Goal: Book appointment/travel/reservation

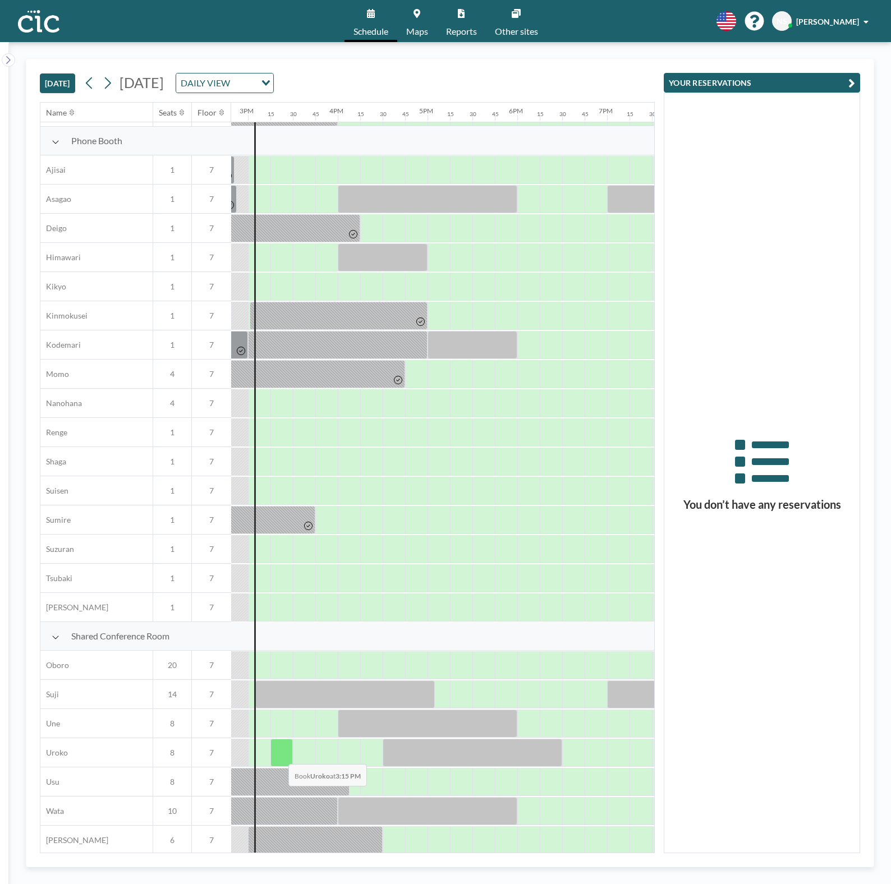
scroll to position [316, 1327]
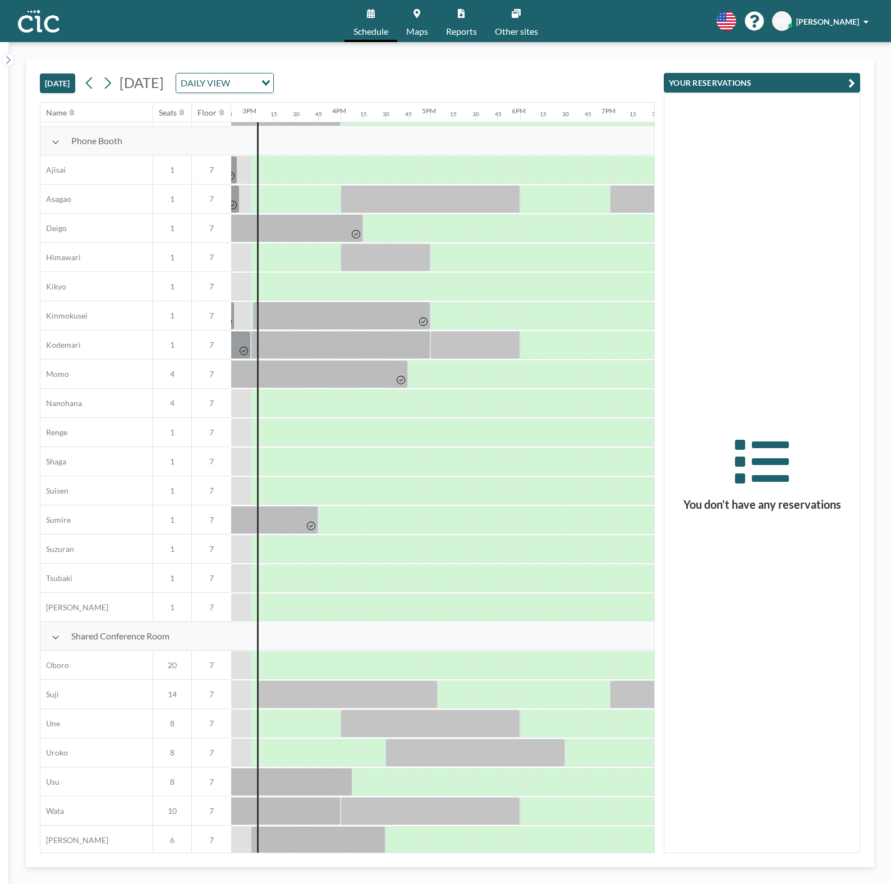
click at [411, 19] on link "Maps" at bounding box center [417, 21] width 40 height 42
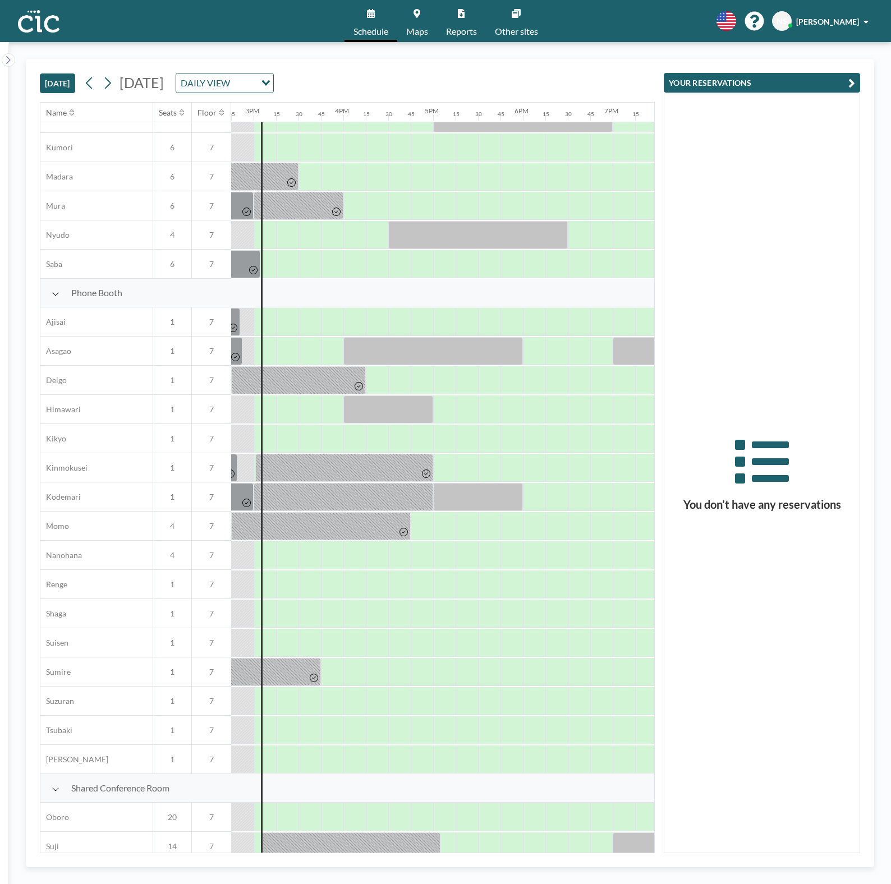
scroll to position [316, 1324]
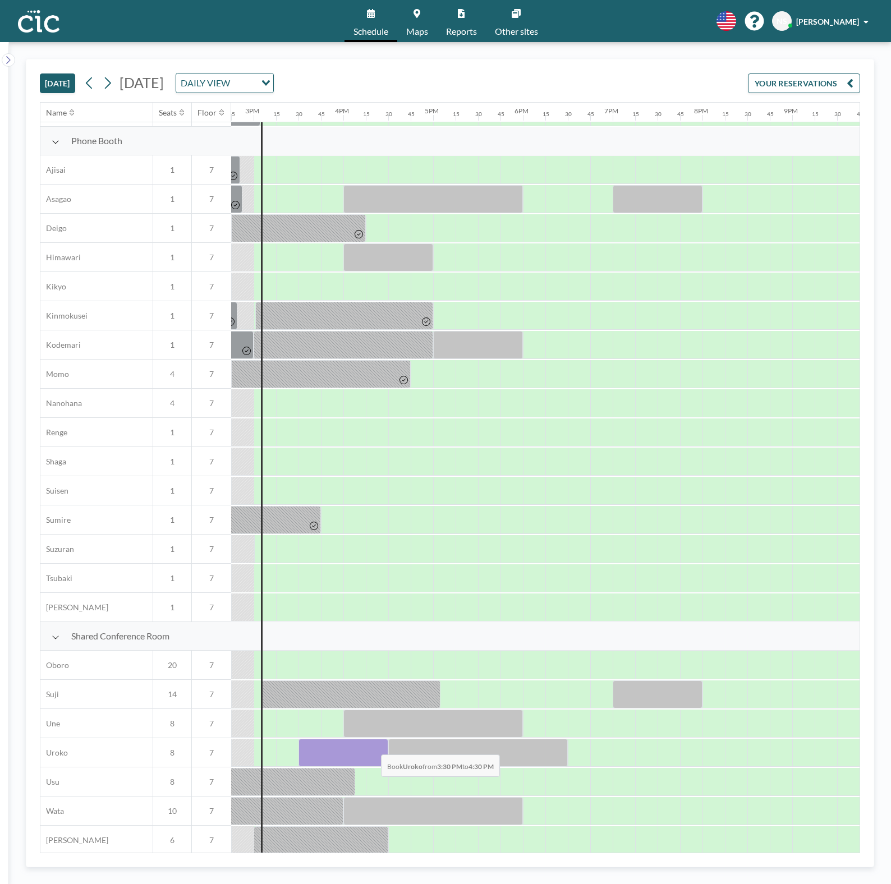
drag, startPoint x: 299, startPoint y: 748, endPoint x: 372, endPoint y: 745, distance: 73.6
click at [372, 745] on div at bounding box center [344, 753] width 90 height 28
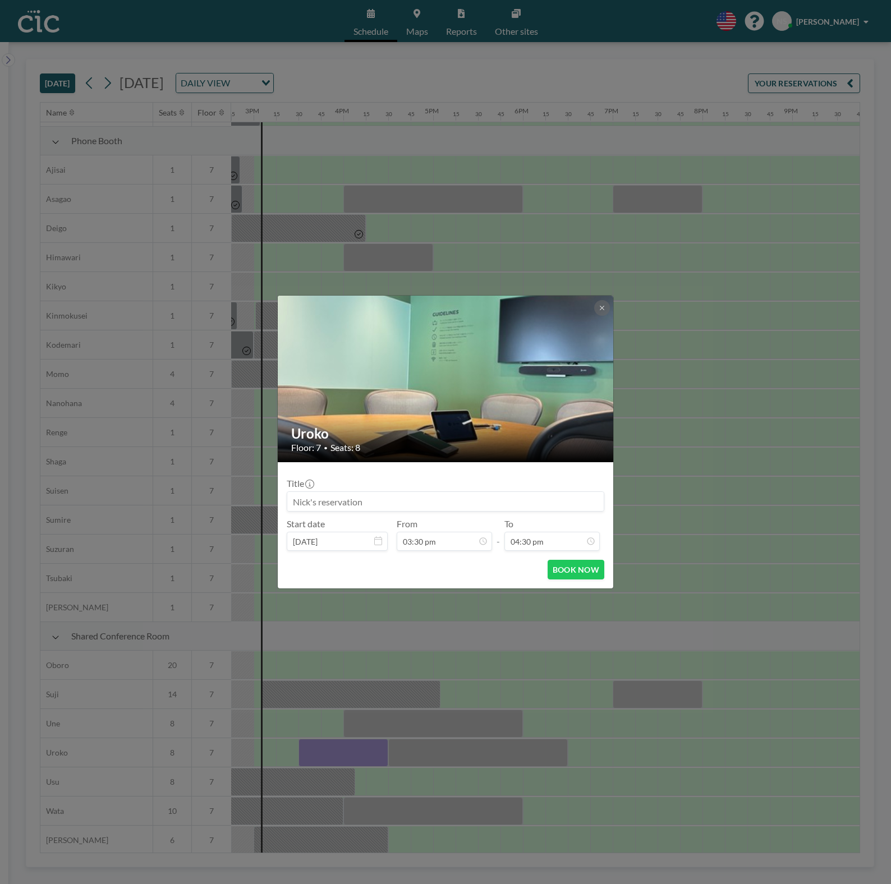
click at [304, 500] on input at bounding box center [445, 501] width 316 height 19
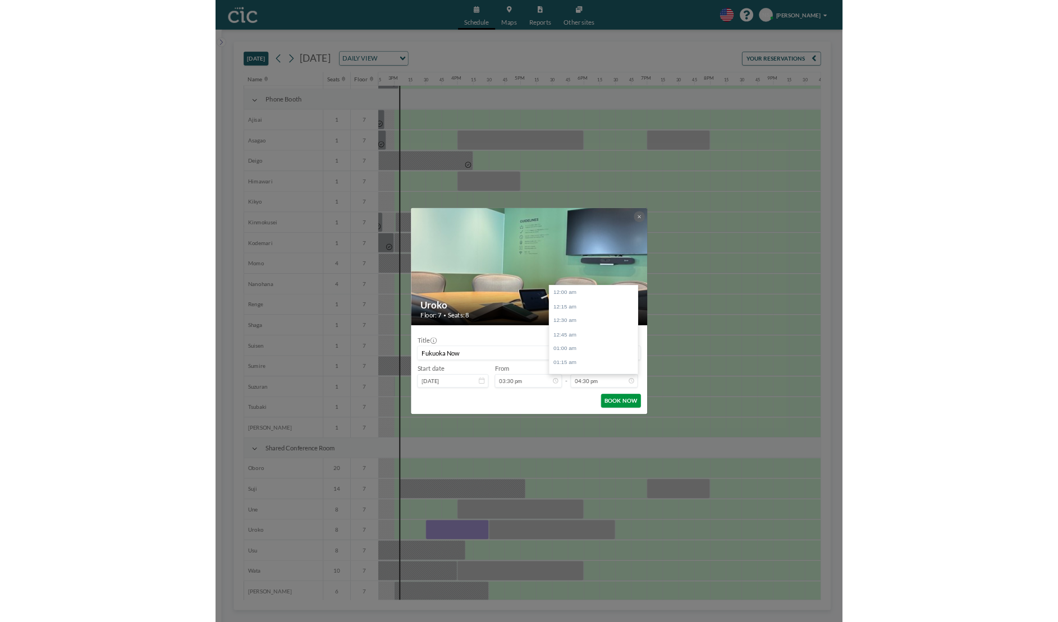
scroll to position [1318, 0]
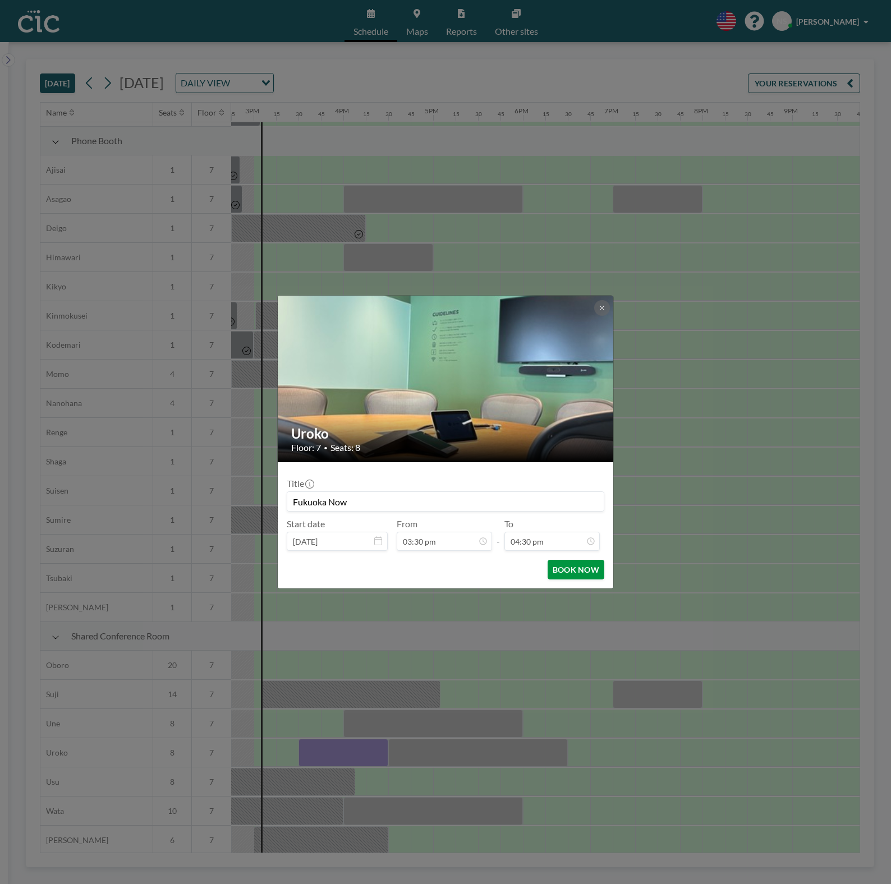
type input "Fukuoka Now"
click at [580, 571] on button "BOOK NOW" at bounding box center [576, 570] width 57 height 20
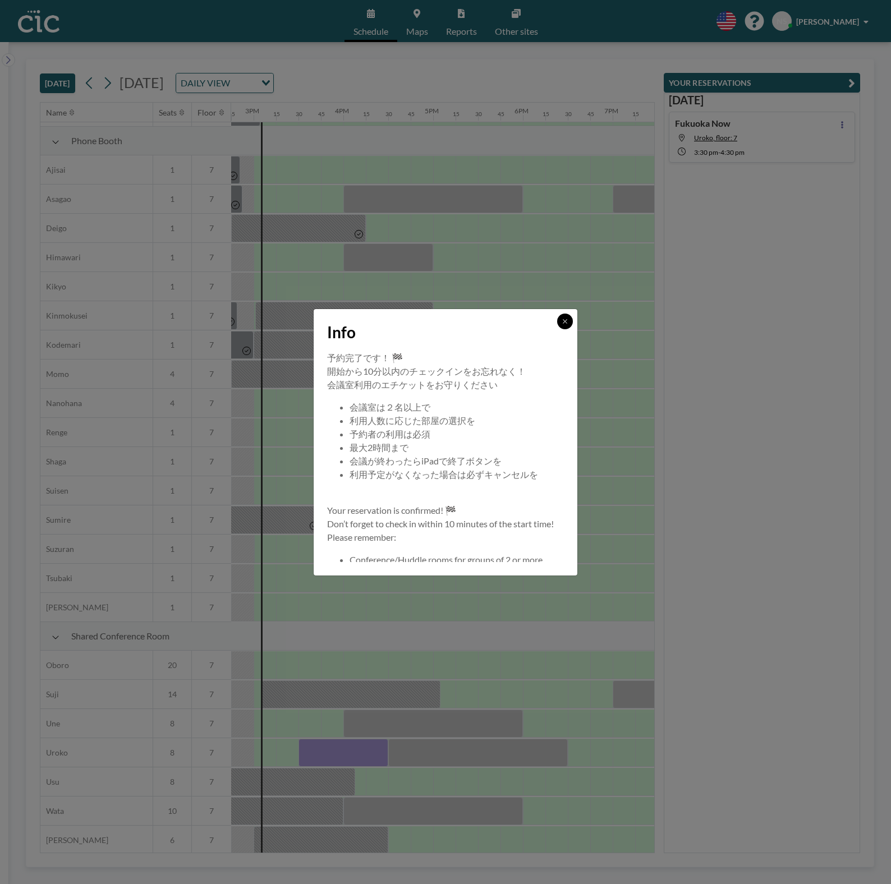
click at [562, 324] on icon at bounding box center [565, 321] width 7 height 7
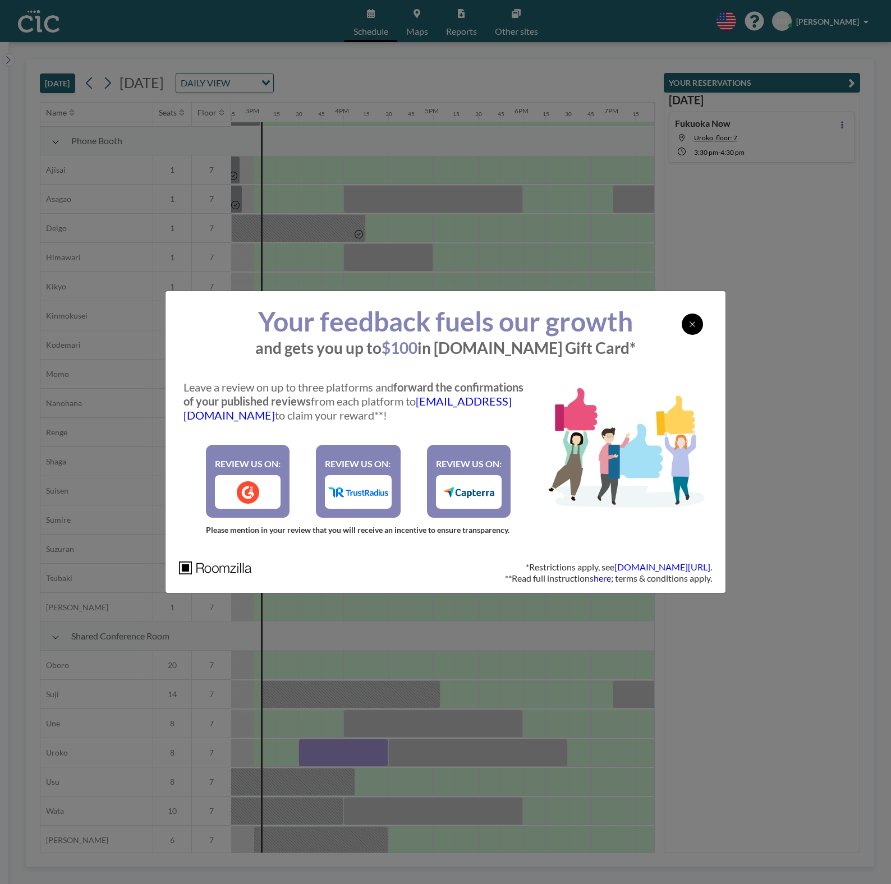
click at [694, 327] on icon at bounding box center [692, 324] width 7 height 9
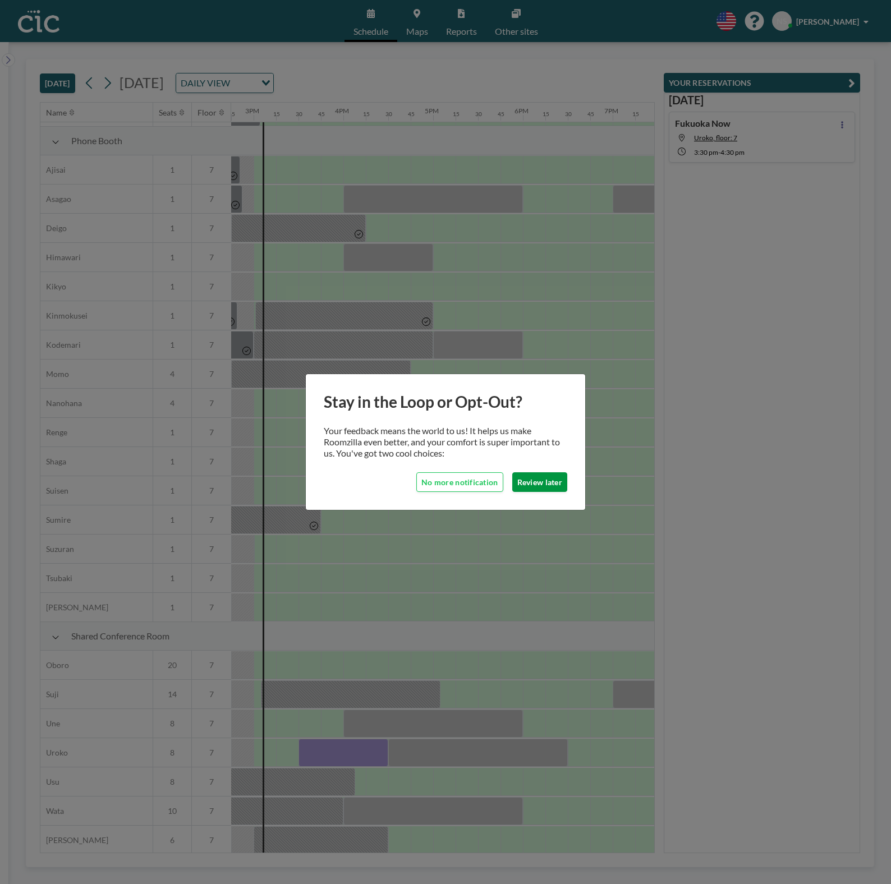
click at [552, 487] on button "Review later" at bounding box center [539, 483] width 55 height 20
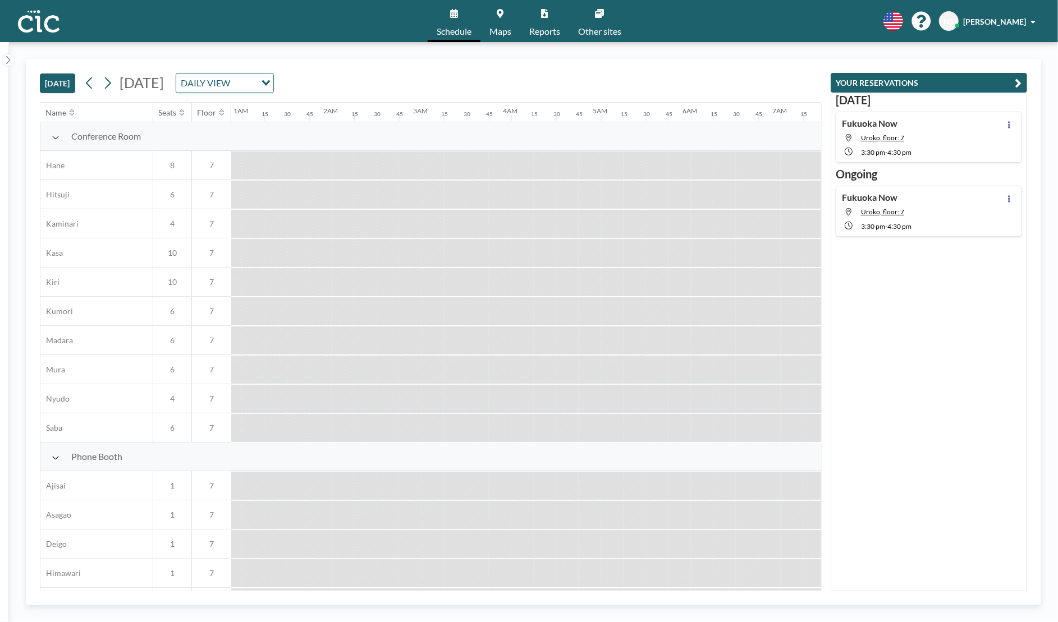
scroll to position [0, 1567]
